Goal: Task Accomplishment & Management: Complete application form

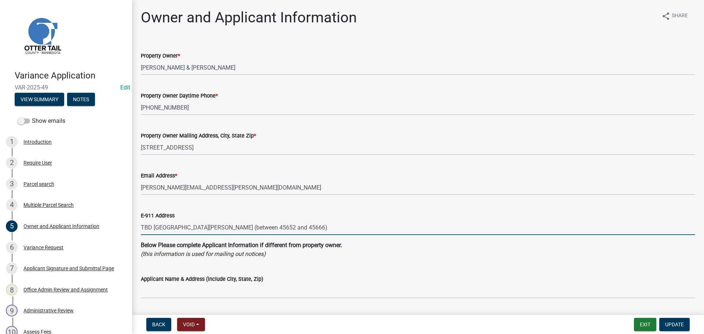
select select "1b3c9c87-7ed8-4260-82f4-93ec7467fd5d"
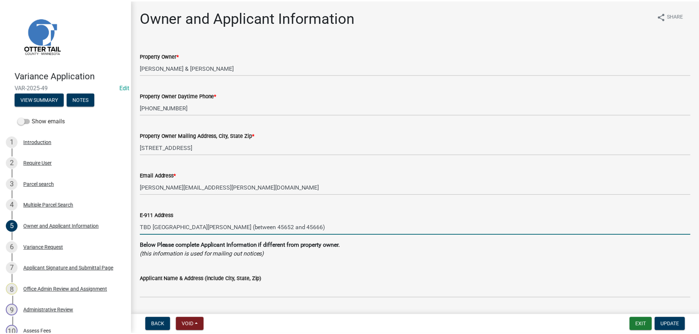
scroll to position [73, 0]
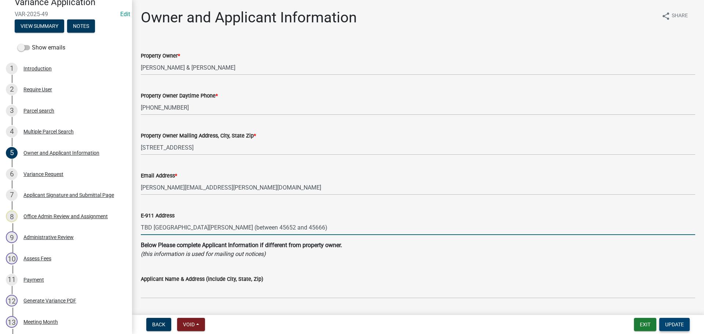
click at [670, 325] on span "Update" at bounding box center [675, 325] width 19 height 6
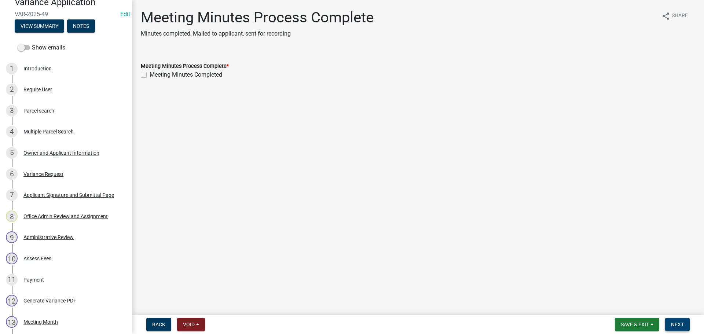
click at [677, 323] on span "Next" at bounding box center [677, 325] width 13 height 6
click at [635, 326] on span "Save & Exit" at bounding box center [635, 325] width 28 height 6
click at [625, 310] on button "Save & Exit" at bounding box center [630, 306] width 59 height 18
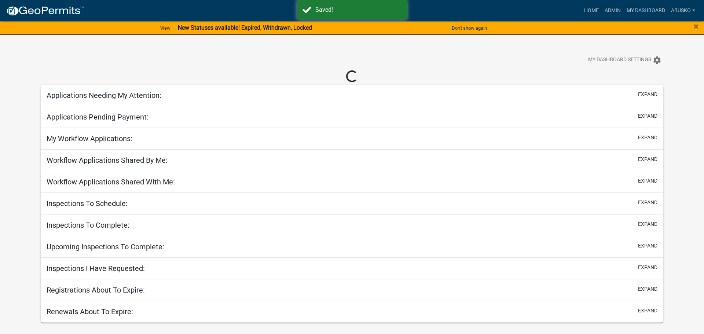
select select "1: 25"
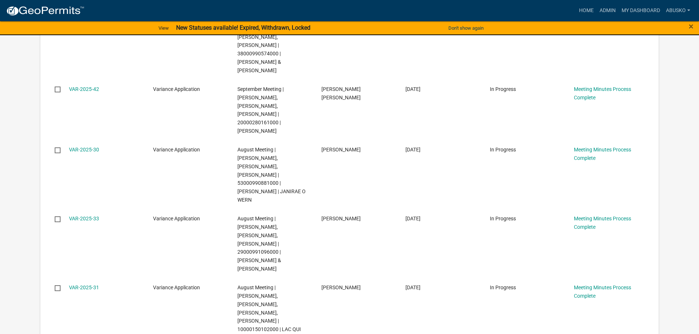
scroll to position [1174, 0]
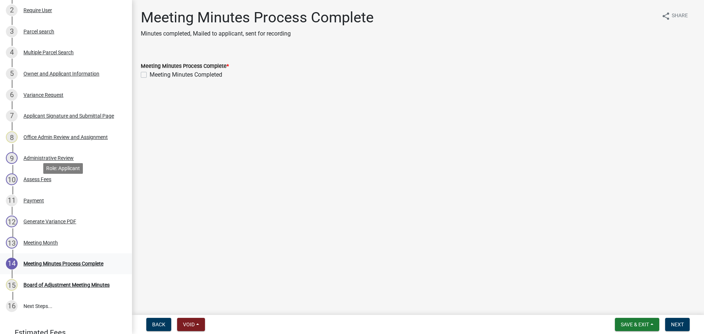
scroll to position [183, 0]
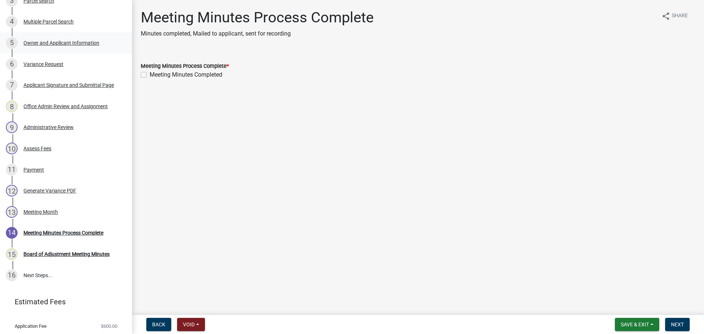
click at [57, 36] on link "5 Owner and Applicant Information" at bounding box center [66, 42] width 132 height 21
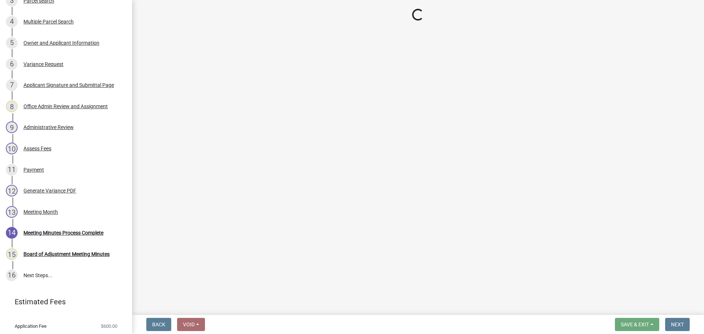
select select "2c4925b9-39e8-4de1-9db4-bcf1810f50e2"
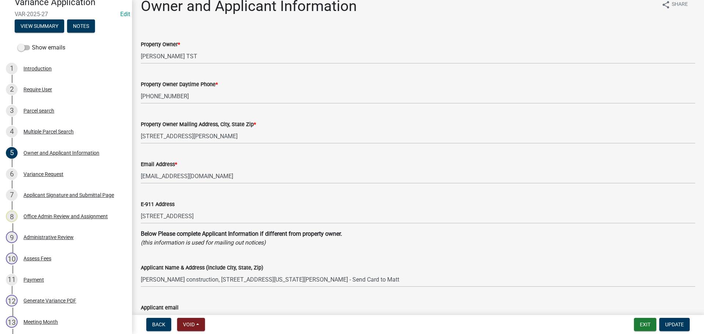
scroll to position [0, 0]
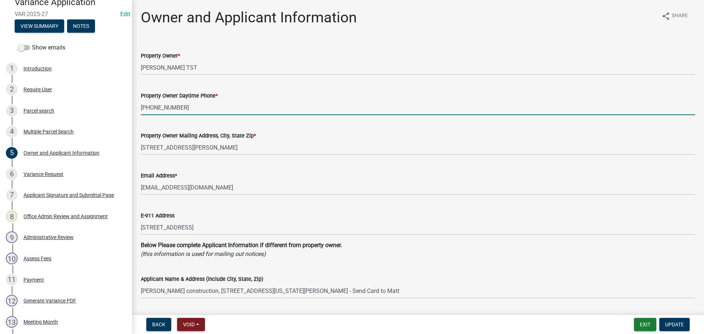
click at [206, 112] on input "[PHONE_NUMBER]" at bounding box center [418, 107] width 555 height 15
type input "[PHONE_NUMBER] -"
